Goal: Task Accomplishment & Management: Complete application form

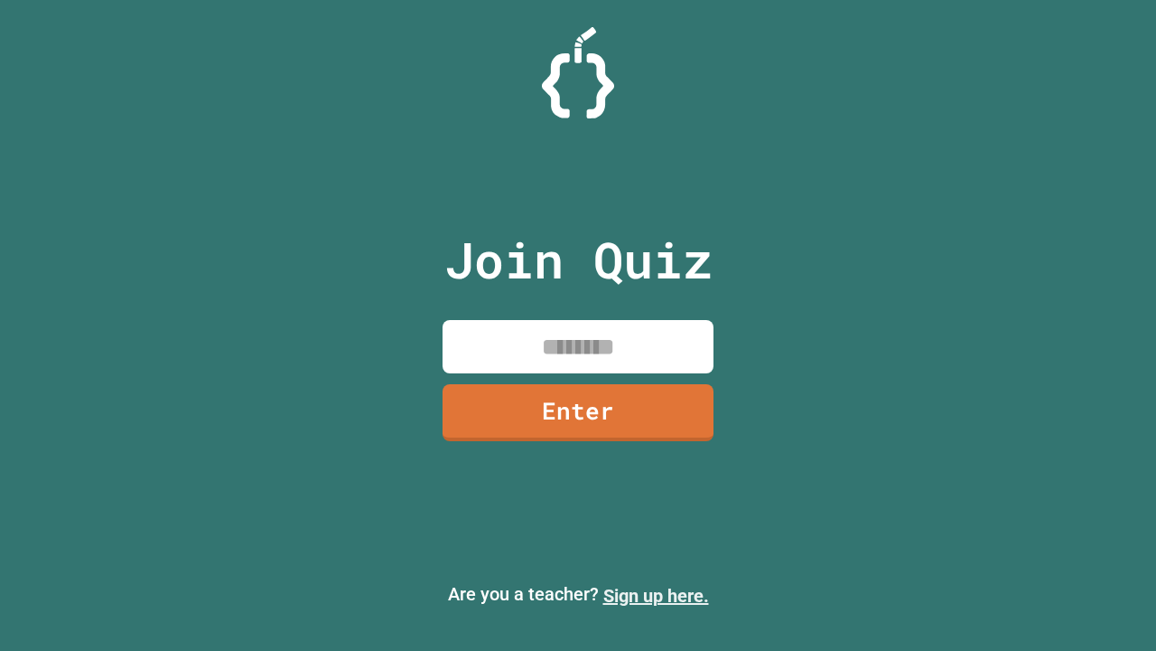
click at [656, 595] on link "Sign up here." at bounding box center [657, 596] width 106 height 22
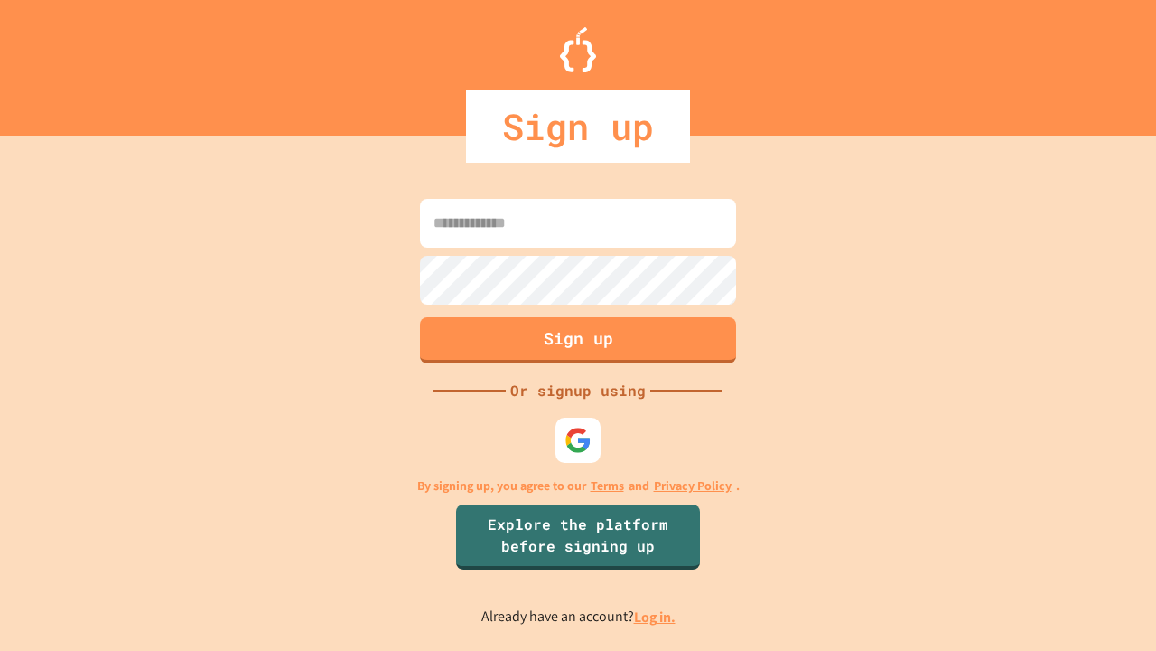
click at [656, 616] on link "Log in." at bounding box center [655, 616] width 42 height 19
